Goal: Information Seeking & Learning: Learn about a topic

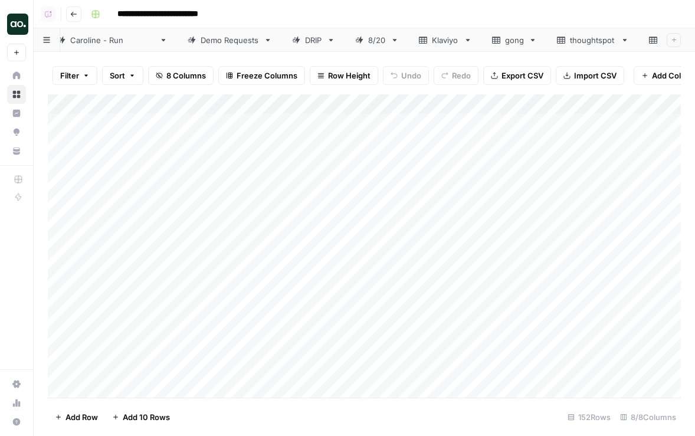
scroll to position [0, 233]
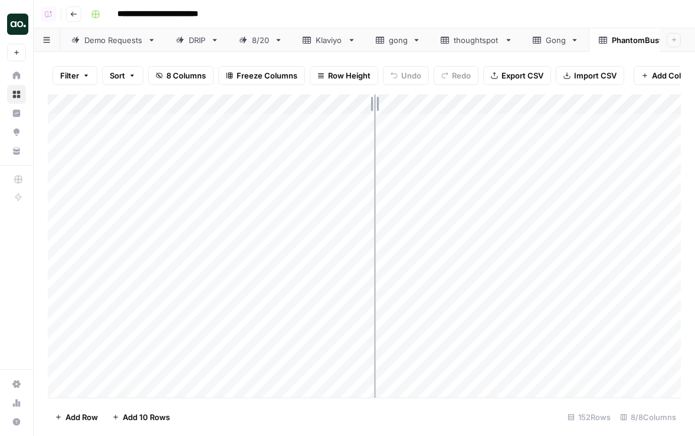
drag, startPoint x: 261, startPoint y: 102, endPoint x: 382, endPoint y: 100, distance: 121.6
click at [383, 100] on div "Add Column" at bounding box center [364, 245] width 633 height 303
click at [454, 41] on div "thoughtspot" at bounding box center [477, 40] width 46 height 12
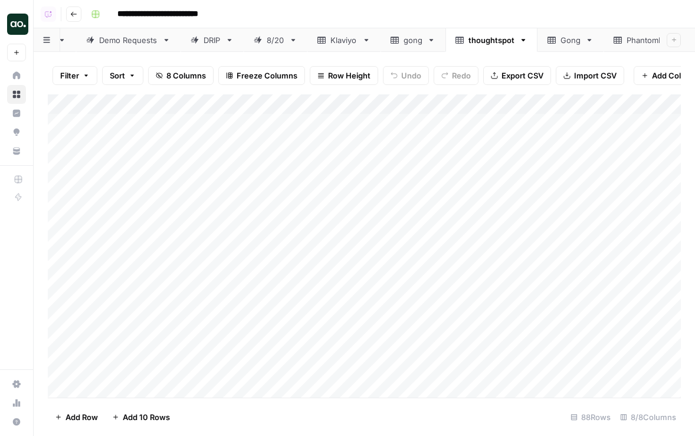
scroll to position [0, 233]
click at [612, 39] on div "PhantomBuster" at bounding box center [641, 40] width 58 height 12
click at [172, 103] on div "Add Column" at bounding box center [364, 245] width 633 height 303
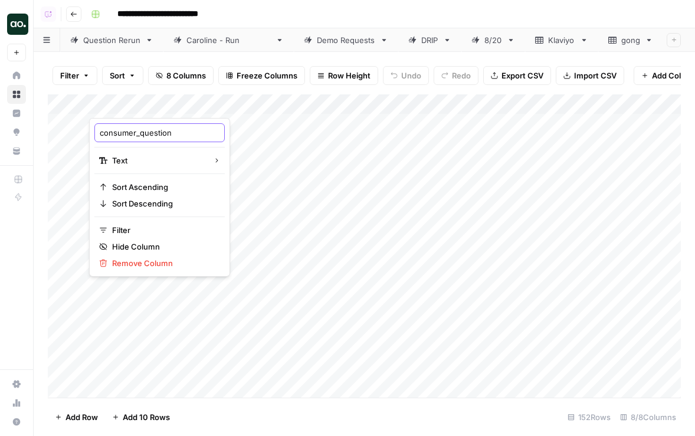
drag, startPoint x: 142, startPoint y: 130, endPoint x: 55, endPoint y: 130, distance: 87.3
click at [55, 130] on body "**********" at bounding box center [347, 218] width 695 height 436
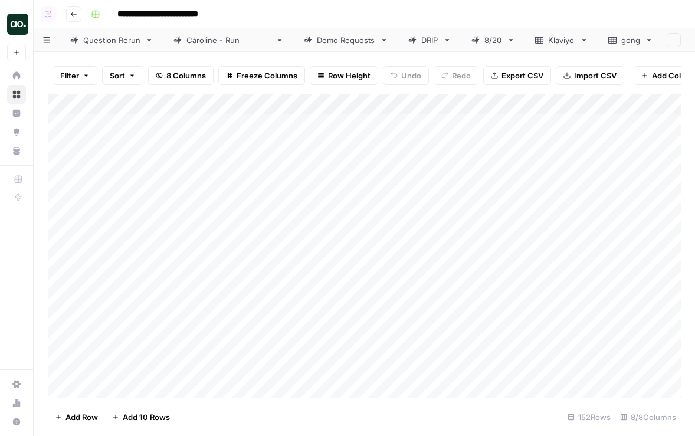
click at [148, 108] on div "Add Column" at bounding box center [364, 245] width 633 height 303
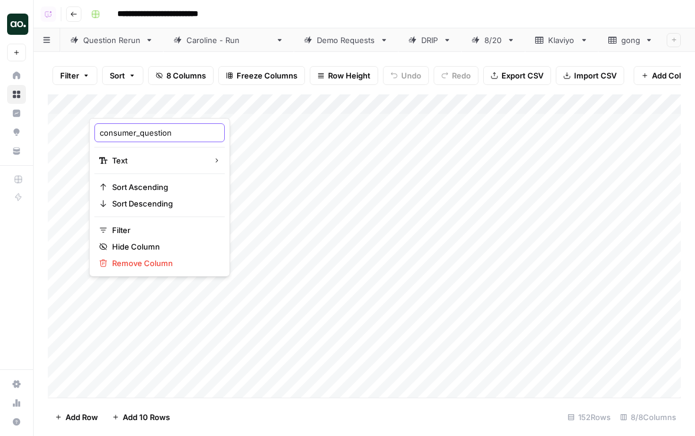
drag, startPoint x: 142, startPoint y: 135, endPoint x: 94, endPoint y: 135, distance: 47.8
click at [94, 135] on div "consumer_question" at bounding box center [159, 132] width 130 height 19
type input "question"
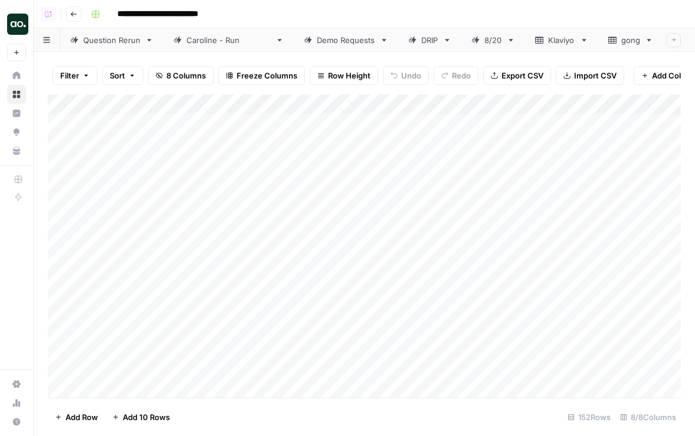
scroll to position [0, 233]
click at [454, 37] on div "thoughtspot" at bounding box center [477, 40] width 46 height 12
click at [612, 40] on div "PhantomBuster" at bounding box center [641, 40] width 58 height 12
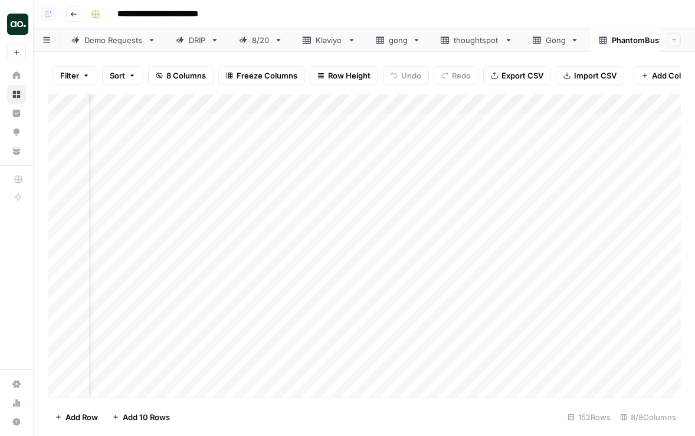
click at [454, 37] on div "thoughtspot" at bounding box center [477, 40] width 46 height 12
click at [612, 41] on div "PhantomBuster" at bounding box center [641, 40] width 58 height 12
click at [519, 78] on span "Export CSV" at bounding box center [523, 76] width 42 height 12
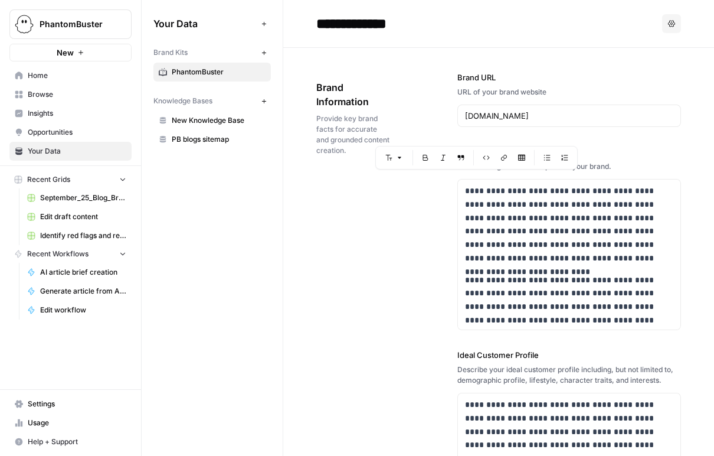
click at [77, 17] on button "PhantomBuster" at bounding box center [70, 24] width 122 height 30
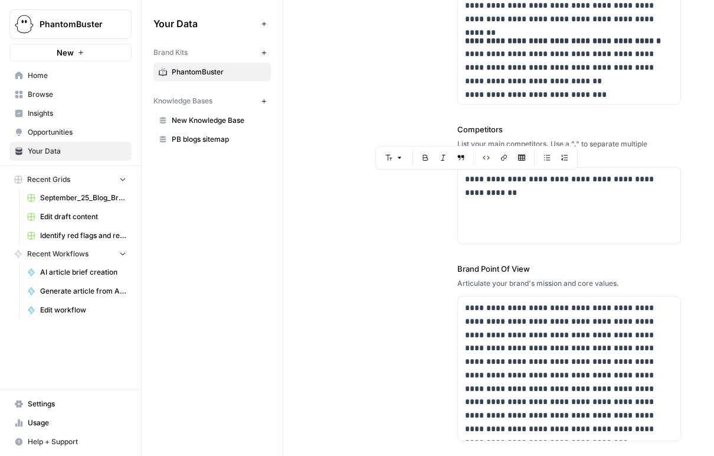
click at [54, 113] on span "Insights" at bounding box center [77, 113] width 99 height 11
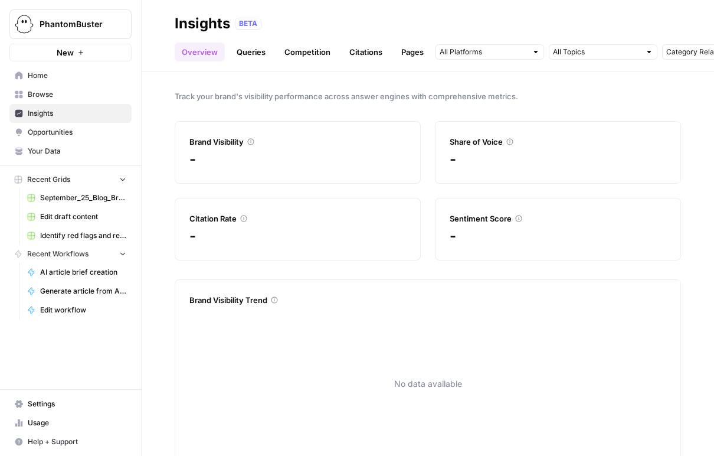
click at [256, 51] on link "Queries" at bounding box center [251, 51] width 43 height 19
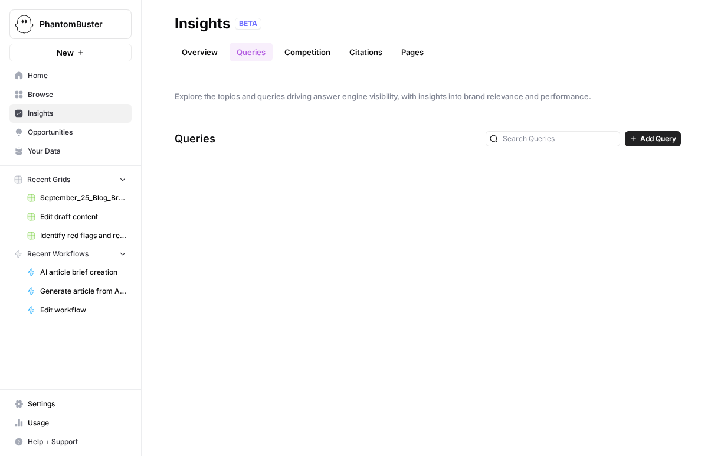
click at [208, 53] on link "Overview" at bounding box center [200, 51] width 50 height 19
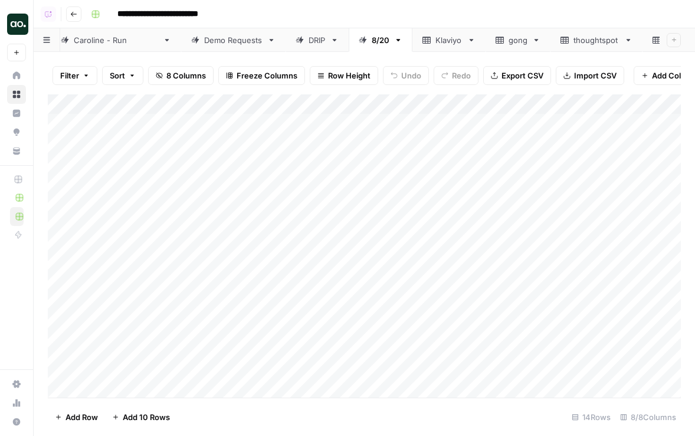
scroll to position [0, 233]
click at [612, 37] on div "PhantomBuster" at bounding box center [641, 40] width 58 height 12
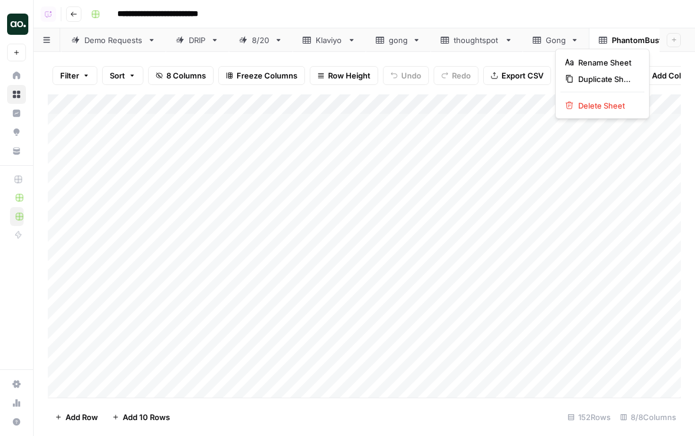
click at [675, 40] on icon "button" at bounding box center [679, 40] width 8 height 8
click at [616, 106] on span "Delete Sheet" at bounding box center [606, 106] width 57 height 12
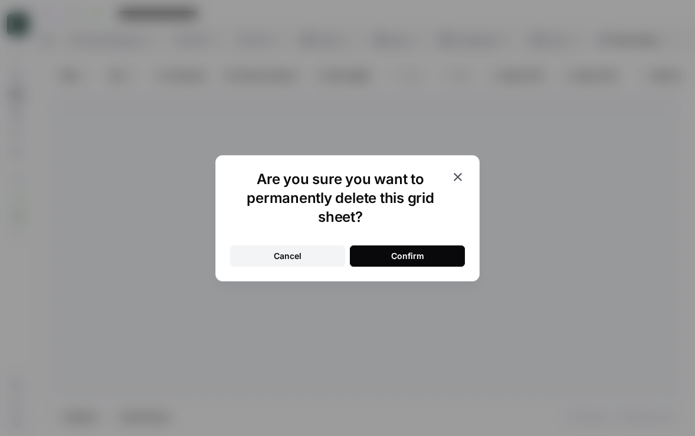
click at [401, 254] on div "Confirm" at bounding box center [407, 256] width 33 height 12
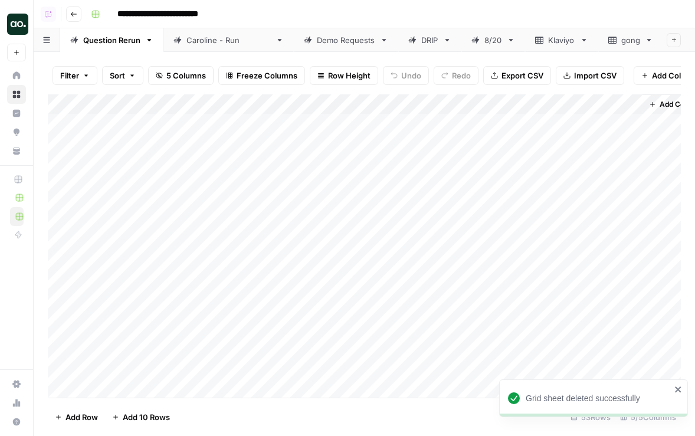
click at [225, 45] on link "Caroline - Run" at bounding box center [228, 40] width 130 height 24
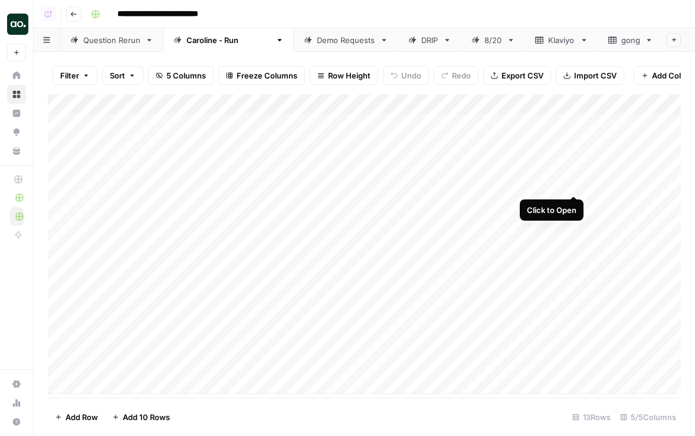
click at [571, 184] on div "Add Column" at bounding box center [364, 244] width 633 height 300
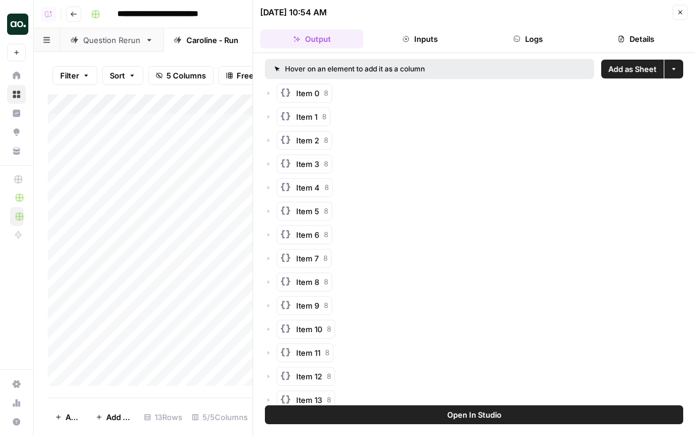
click at [634, 72] on span "Add as Sheet" at bounding box center [632, 69] width 48 height 12
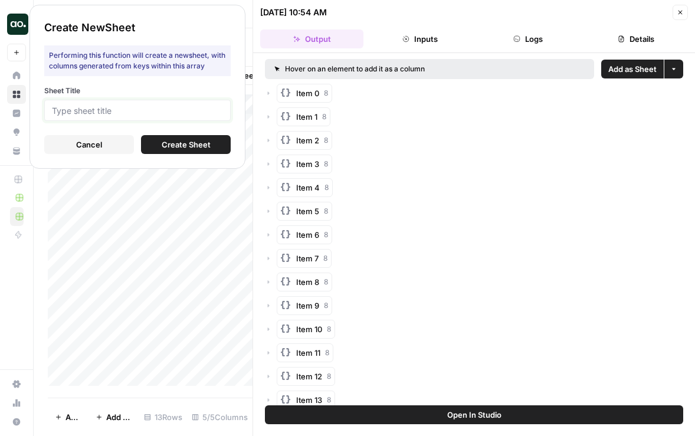
click at [210, 111] on input "Sheet Title" at bounding box center [137, 110] width 171 height 11
type input "Numeric"
click at [214, 143] on button "Create Sheet" at bounding box center [186, 144] width 90 height 19
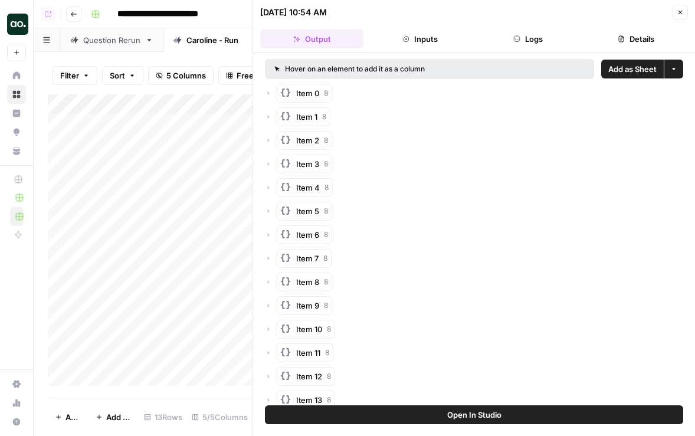
click at [679, 16] on button "Close" at bounding box center [680, 12] width 15 height 15
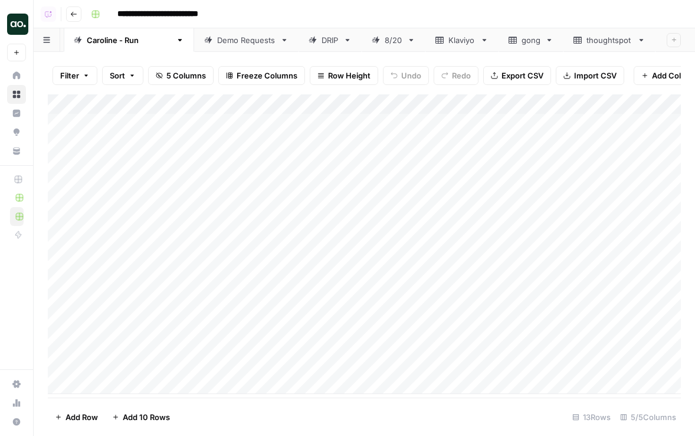
scroll to position [0, 207]
click at [637, 40] on div "Numeric" at bounding box center [653, 40] width 32 height 12
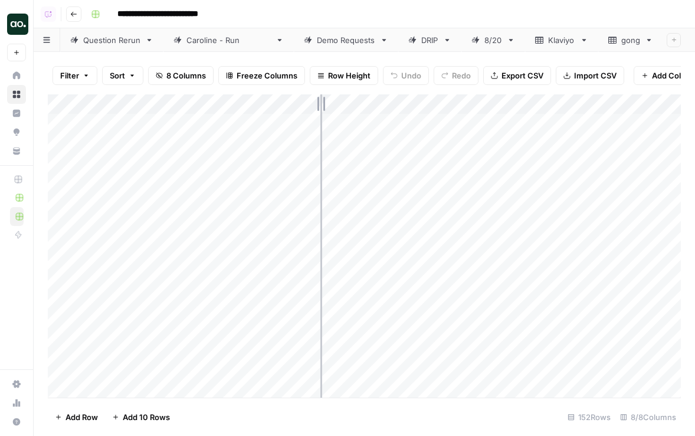
drag, startPoint x: 258, startPoint y: 103, endPoint x: 322, endPoint y: 103, distance: 63.7
click at [322, 103] on div "Add Column" at bounding box center [364, 245] width 633 height 303
click at [161, 107] on div "Add Column" at bounding box center [364, 245] width 633 height 303
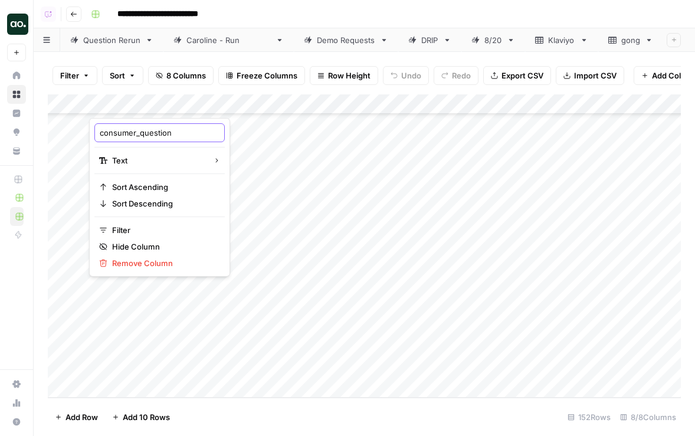
drag, startPoint x: 143, startPoint y: 132, endPoint x: 39, endPoint y: 132, distance: 103.9
click at [39, 132] on body "**********" at bounding box center [347, 218] width 695 height 436
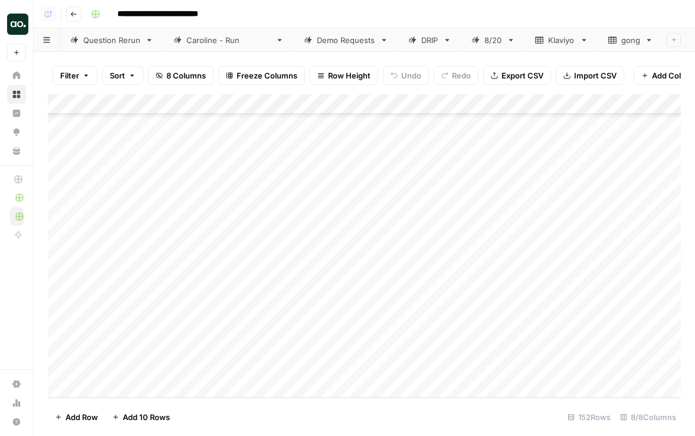
click at [142, 101] on div "Add Column" at bounding box center [364, 245] width 633 height 303
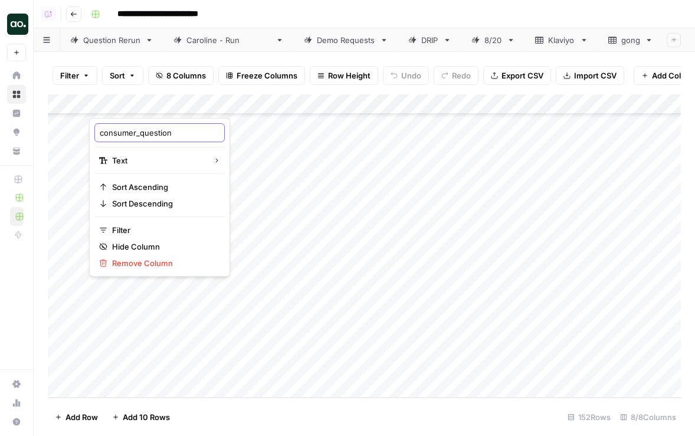
click at [122, 127] on input "consumer_question" at bounding box center [160, 133] width 120 height 12
type input "question"
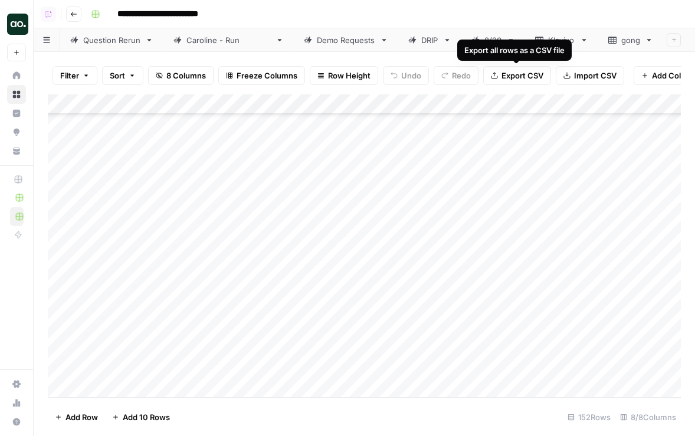
click at [518, 77] on span "Export CSV" at bounding box center [523, 76] width 42 height 12
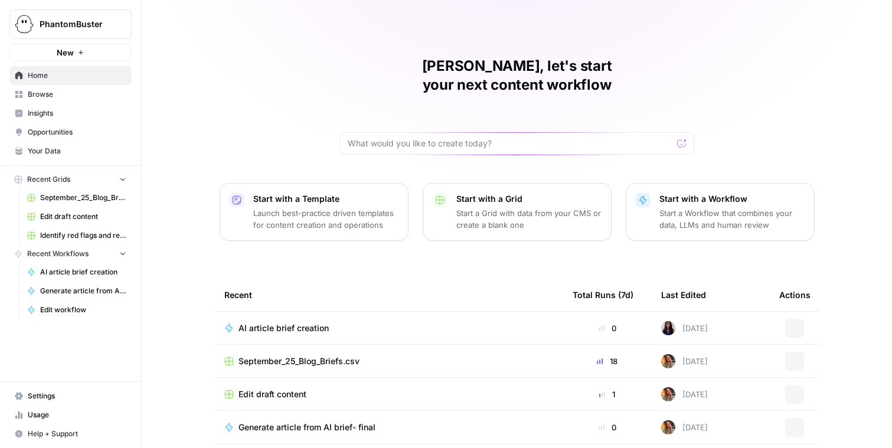
click at [93, 20] on span "PhantomBuster" at bounding box center [75, 24] width 71 height 12
type input "iron"
click at [70, 87] on span "Ironclad" at bounding box center [114, 89] width 156 height 12
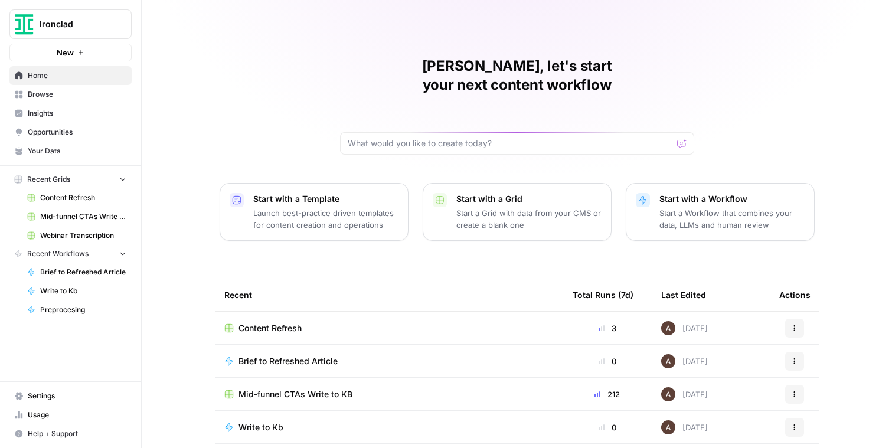
click at [65, 118] on span "Insights" at bounding box center [77, 113] width 99 height 11
